Goal: Find specific page/section: Find specific page/section

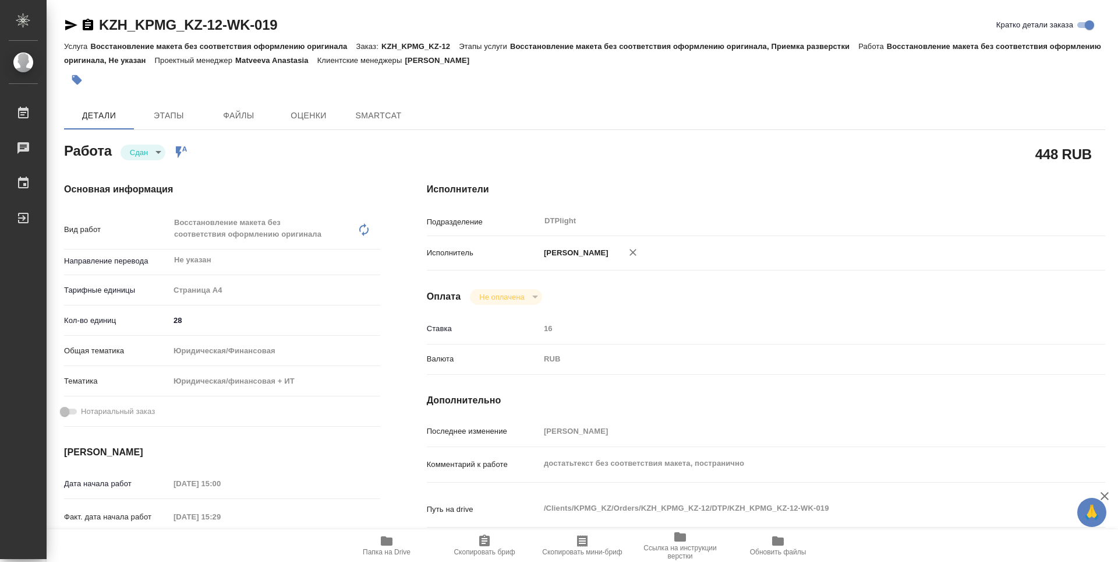
type textarea "x"
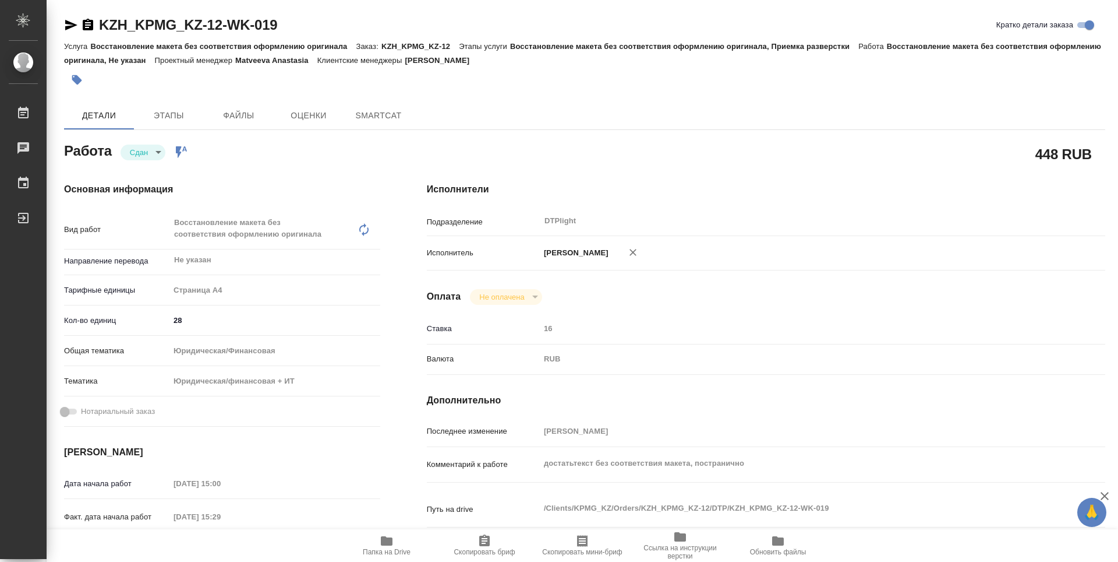
type textarea "x"
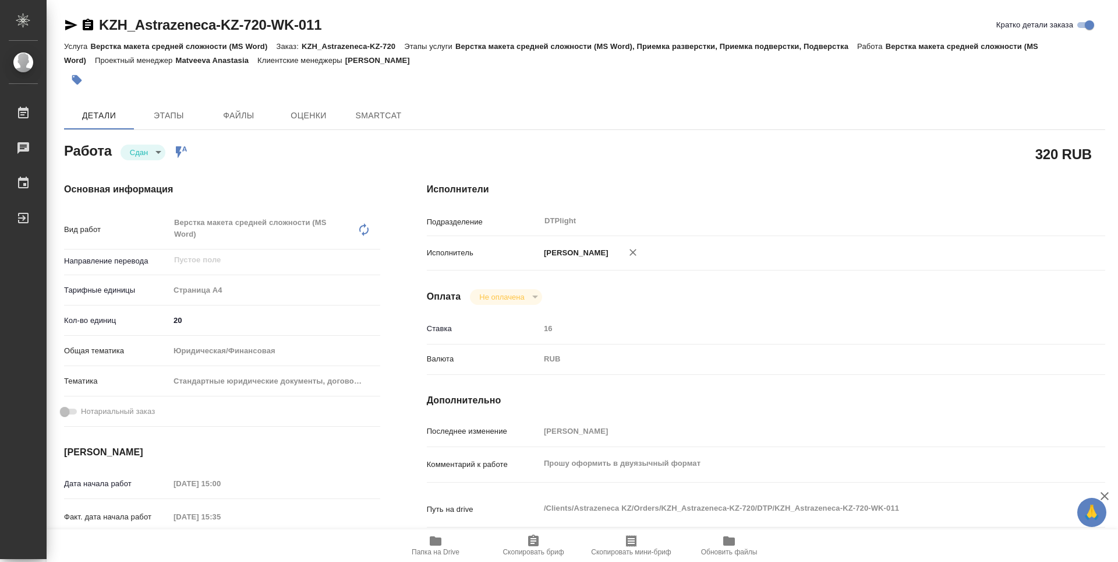
type textarea "x"
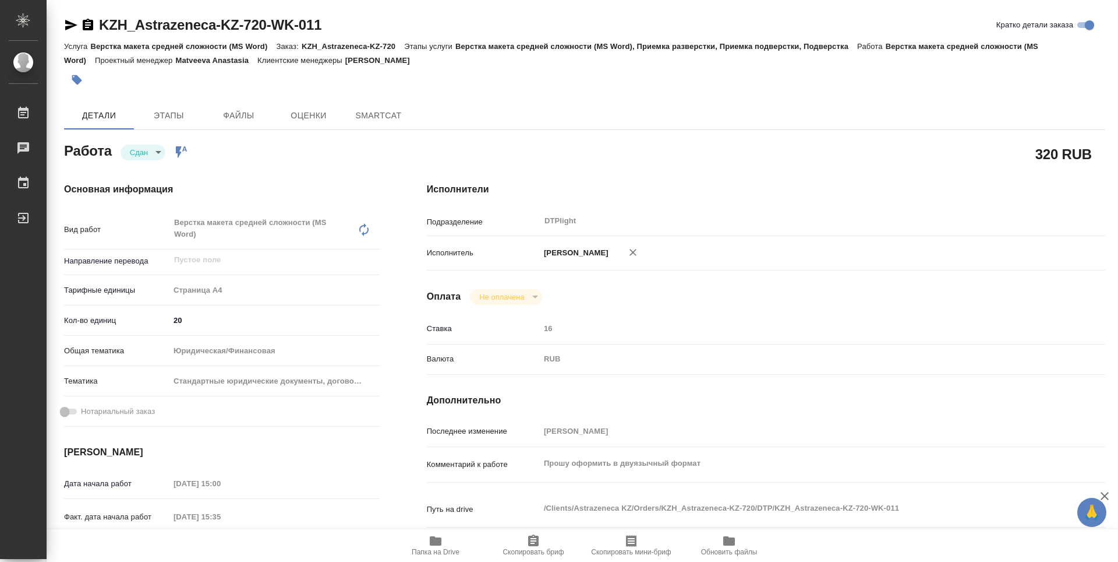
type textarea "x"
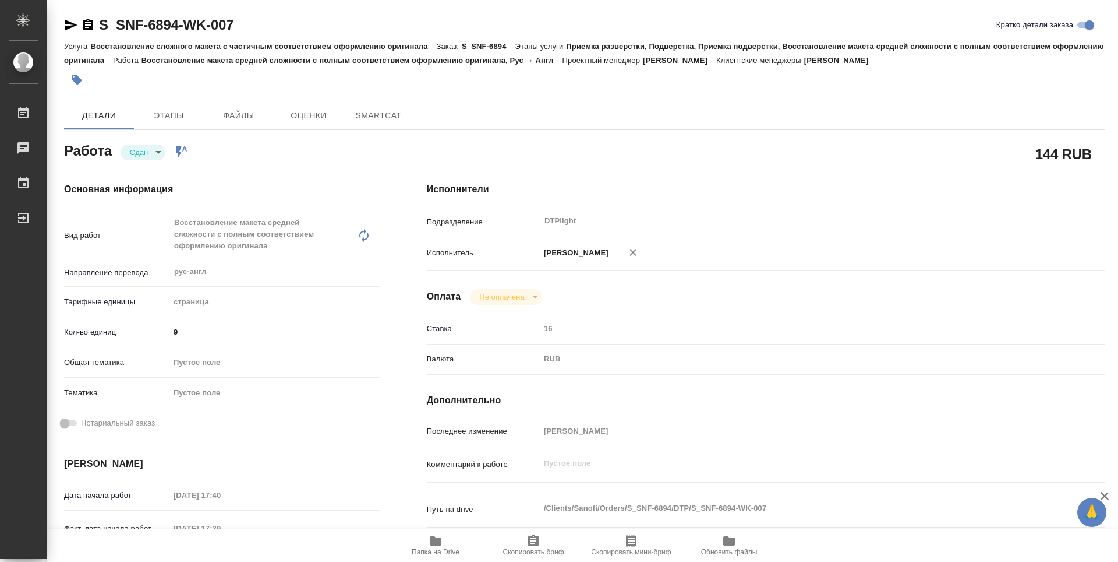
type textarea "x"
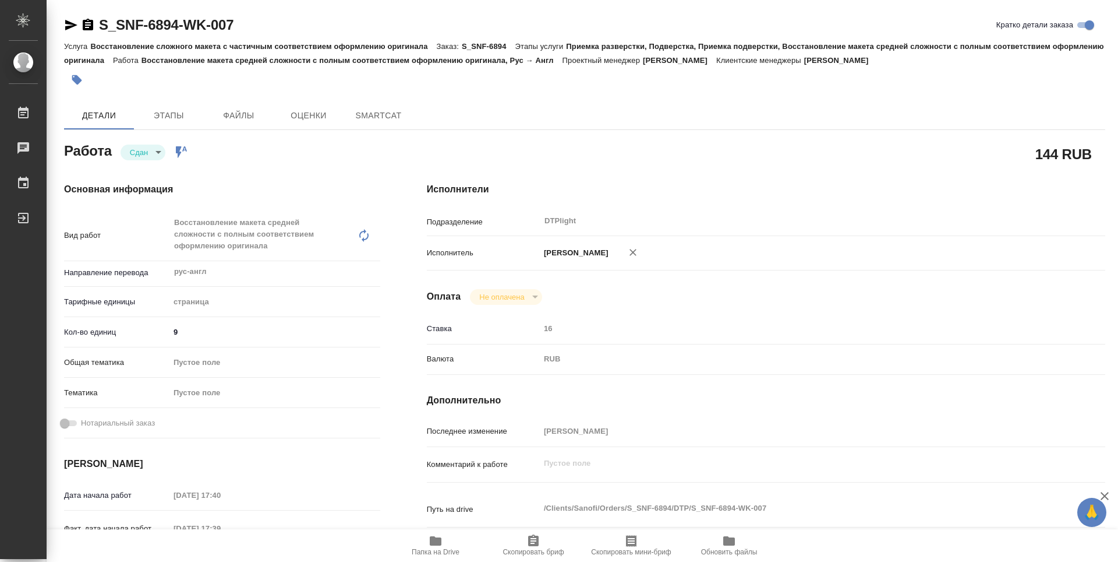
type textarea "x"
